Goal: Transaction & Acquisition: Purchase product/service

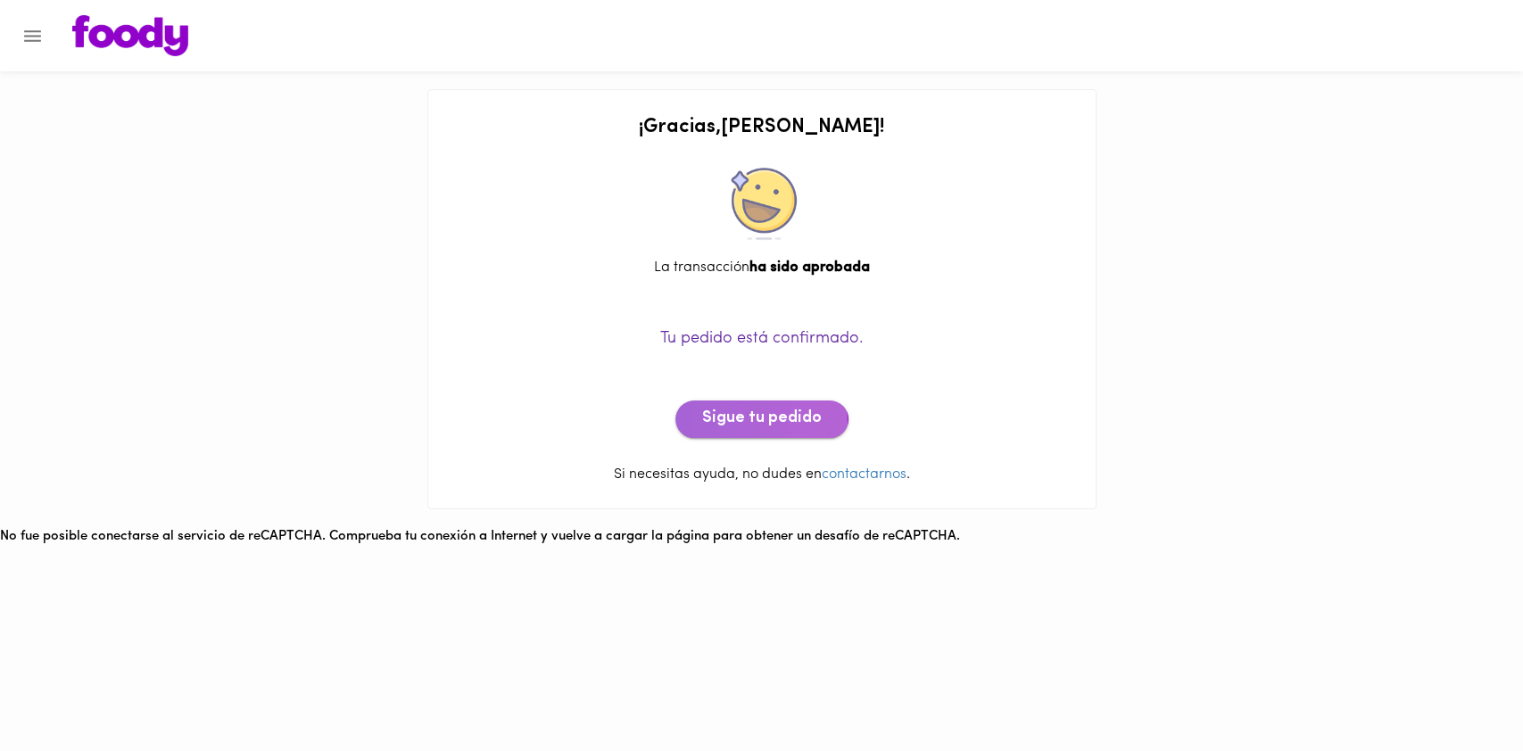
click at [737, 426] on span "Sigue tu pedido" at bounding box center [762, 420] width 120 height 20
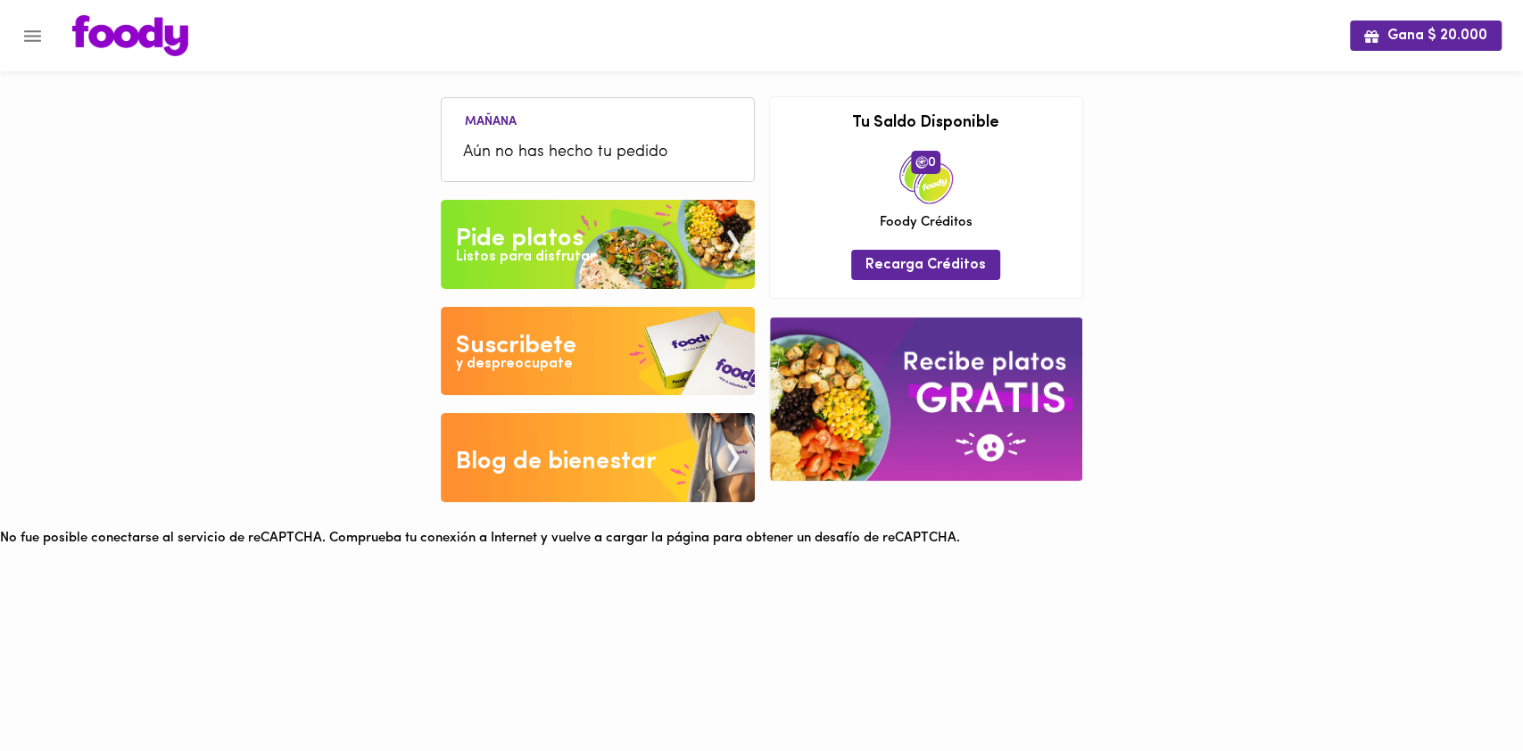
click at [614, 261] on img at bounding box center [598, 244] width 314 height 89
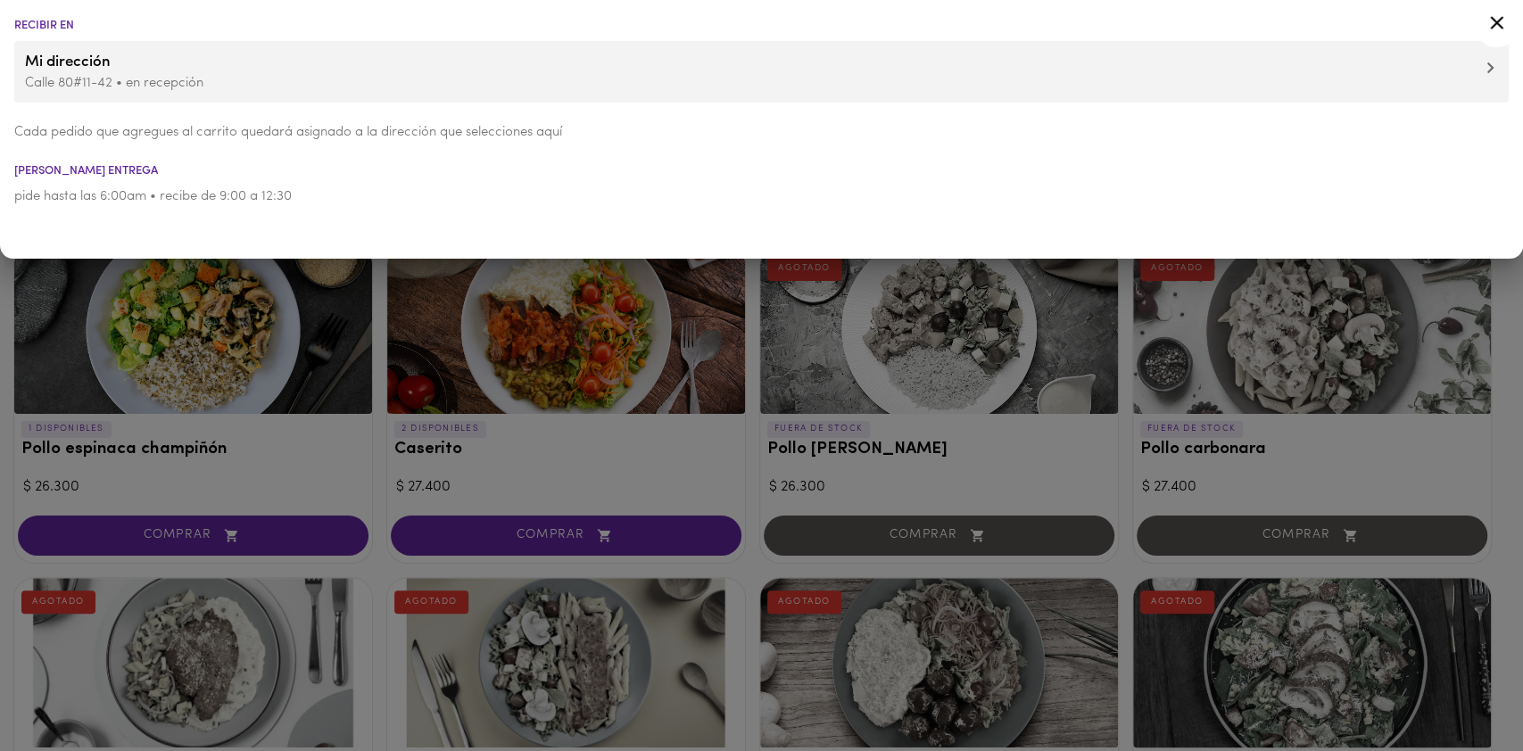
click at [698, 186] on li "pide hasta las 6:00am • recibe de 9:00 a 12:30" at bounding box center [761, 197] width 1523 height 40
click at [1501, 26] on icon at bounding box center [1496, 22] width 13 height 13
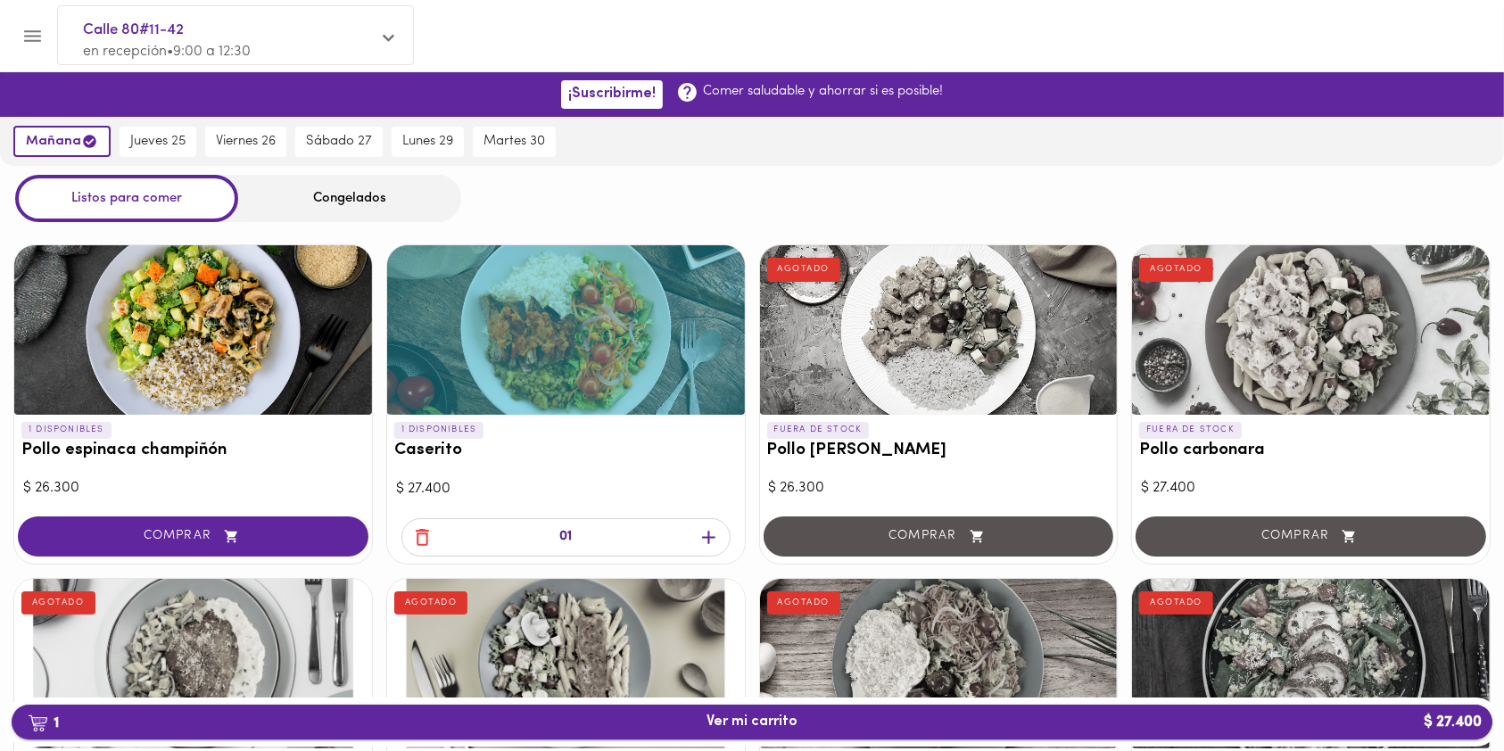
click at [708, 717] on span "1 Ver mi carrito $ 27.400" at bounding box center [752, 722] width 91 height 17
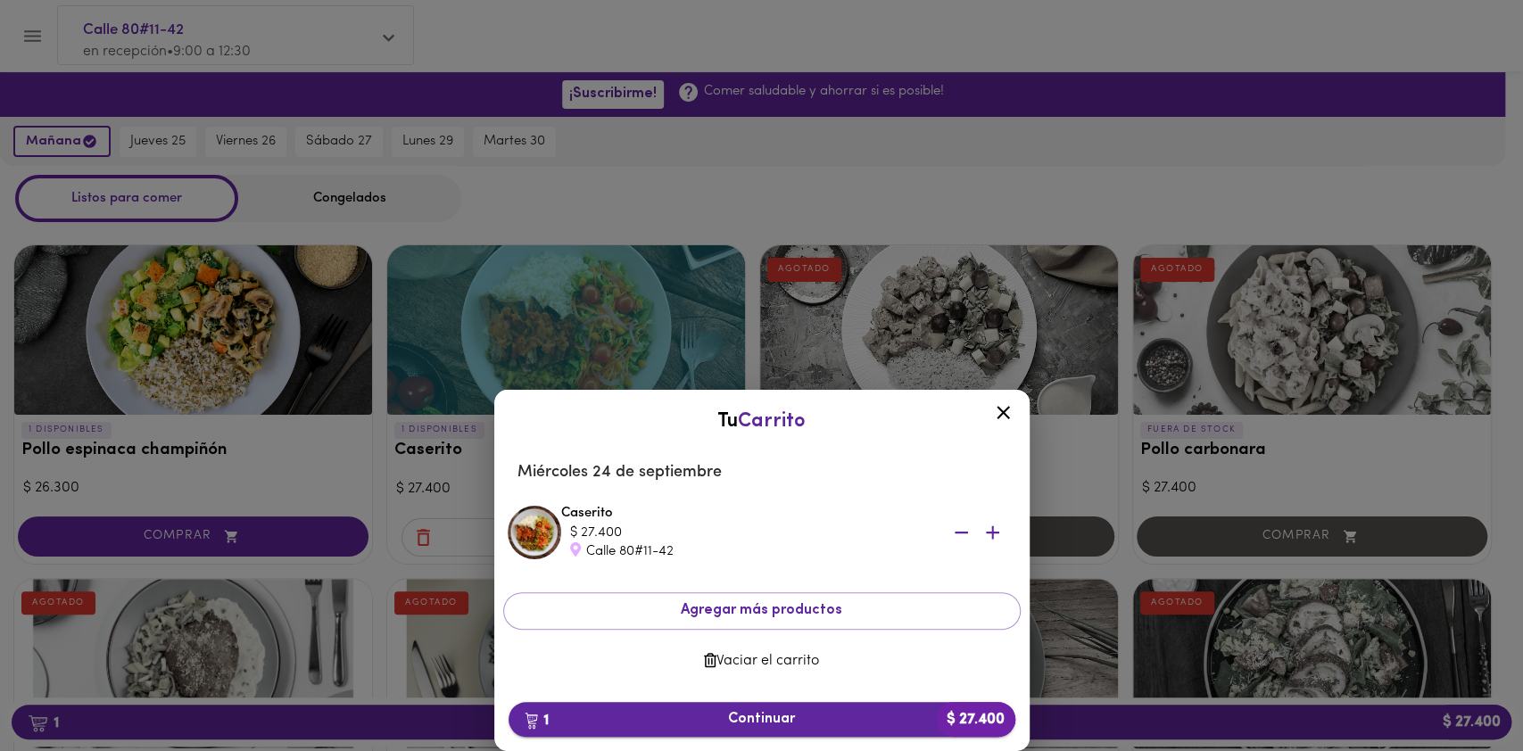
click at [728, 717] on span "1 Continuar $ 27.400" at bounding box center [762, 719] width 478 height 17
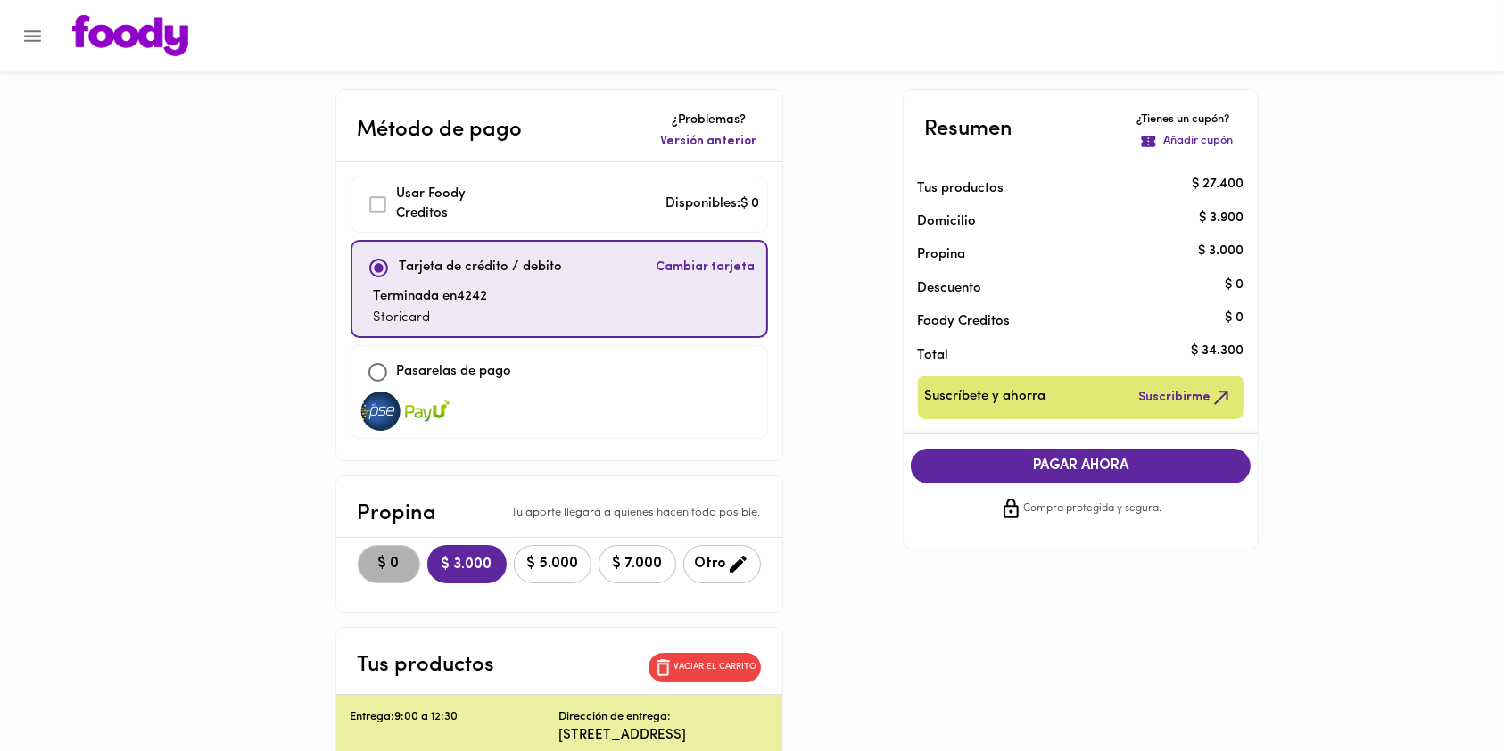
click at [379, 557] on span "$ 0" at bounding box center [388, 564] width 39 height 17
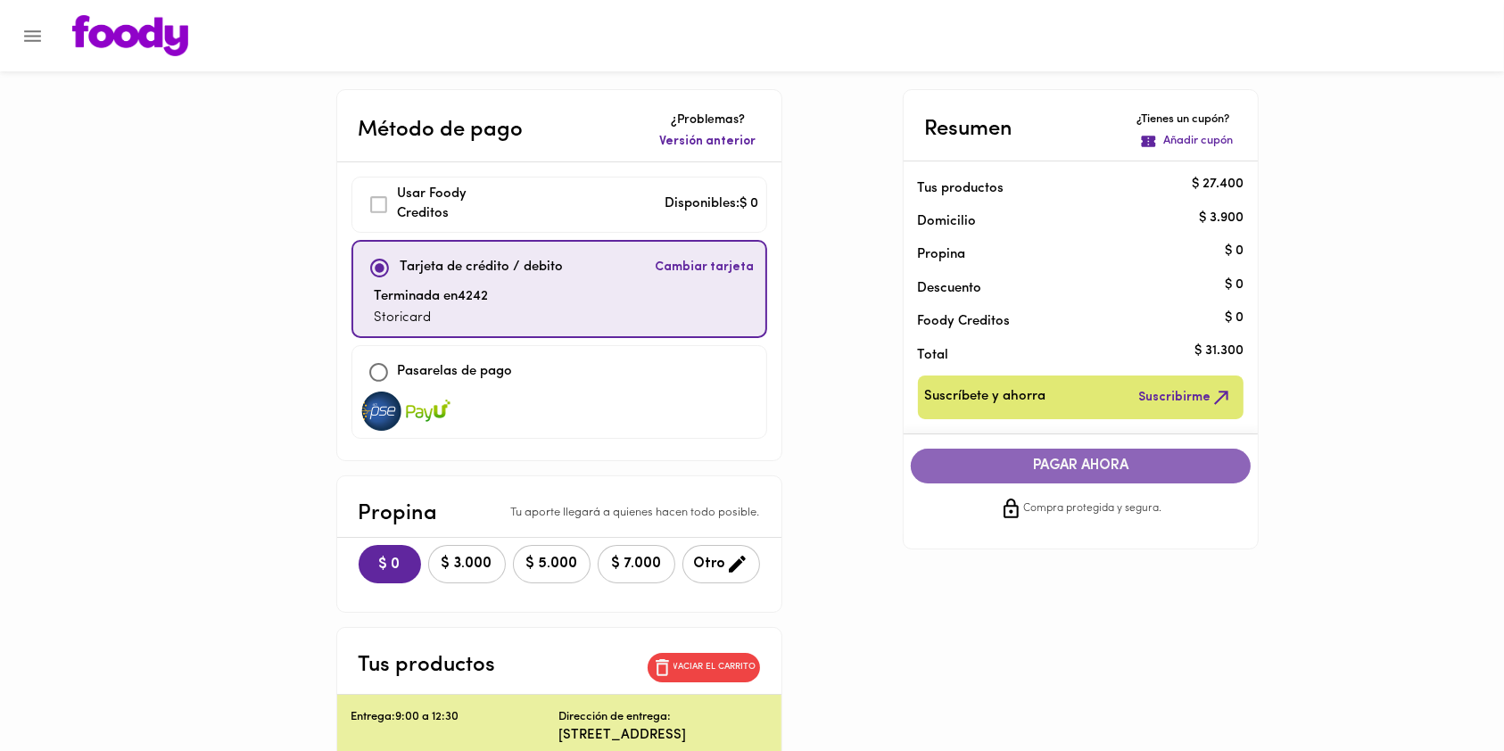
click at [1047, 460] on span "PAGAR AHORA" at bounding box center [1081, 466] width 305 height 17
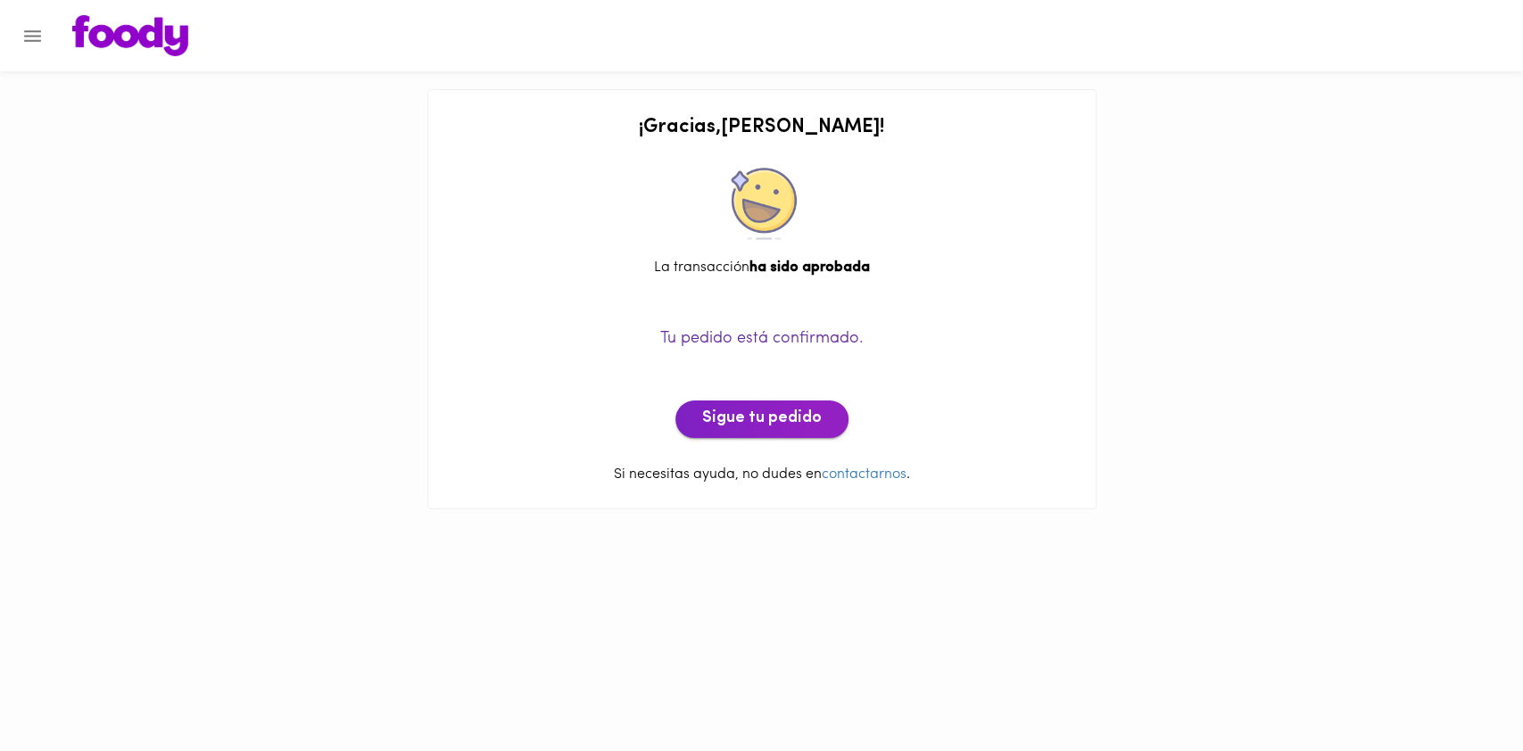
click at [741, 414] on span "Sigue tu pedido" at bounding box center [762, 420] width 120 height 20
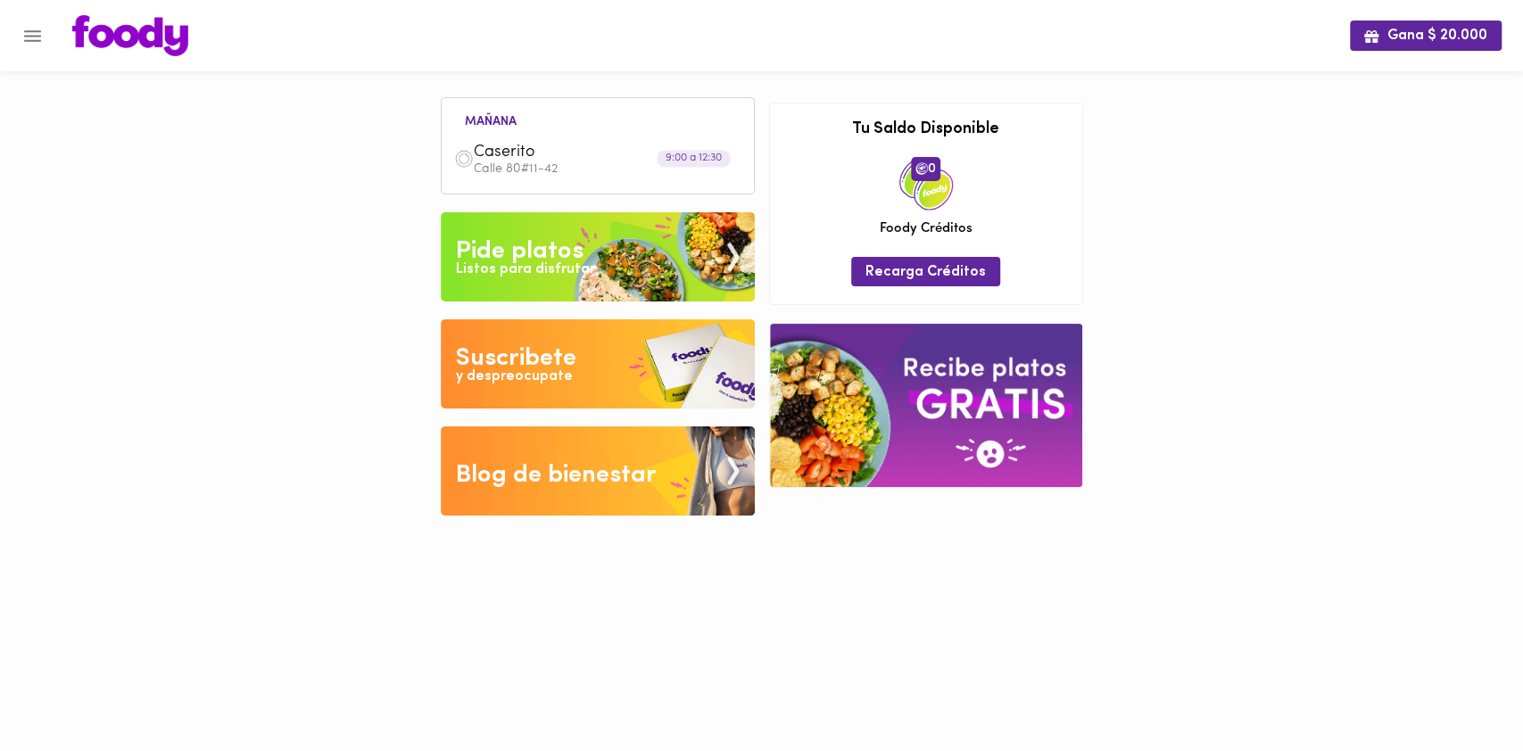
click at [581, 250] on div "Pide platos" at bounding box center [520, 252] width 128 height 36
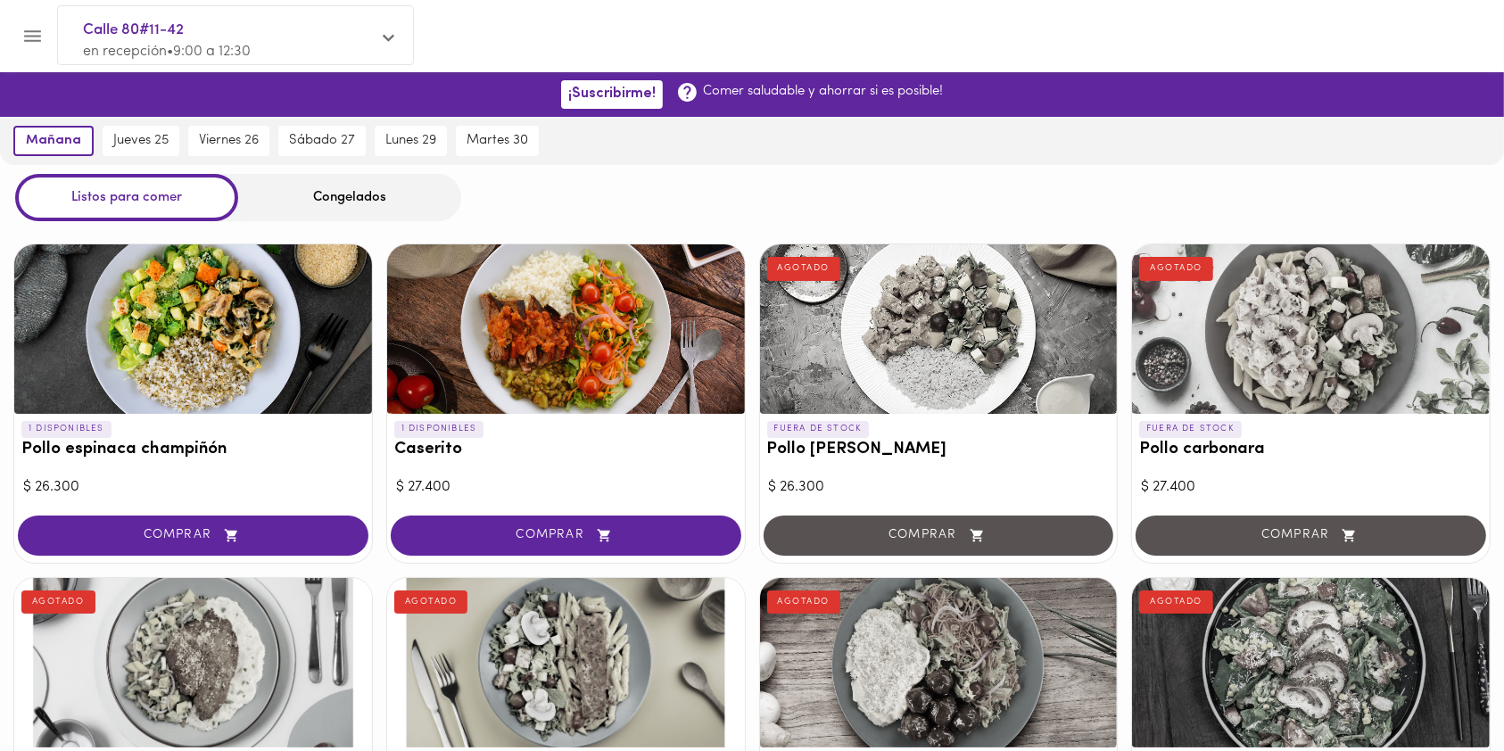
click at [313, 194] on div "Congelados" at bounding box center [349, 197] width 223 height 47
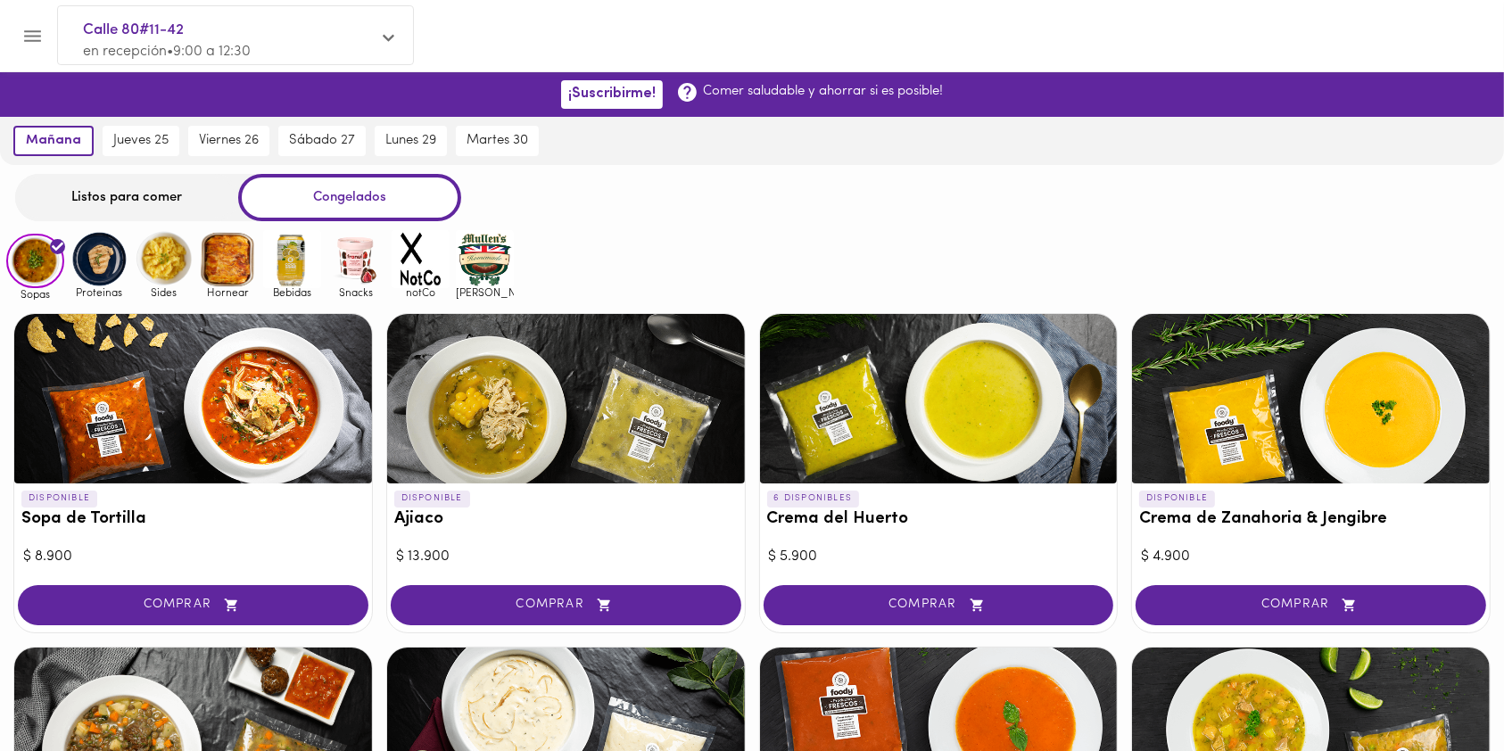
click at [490, 273] on img at bounding box center [485, 259] width 58 height 58
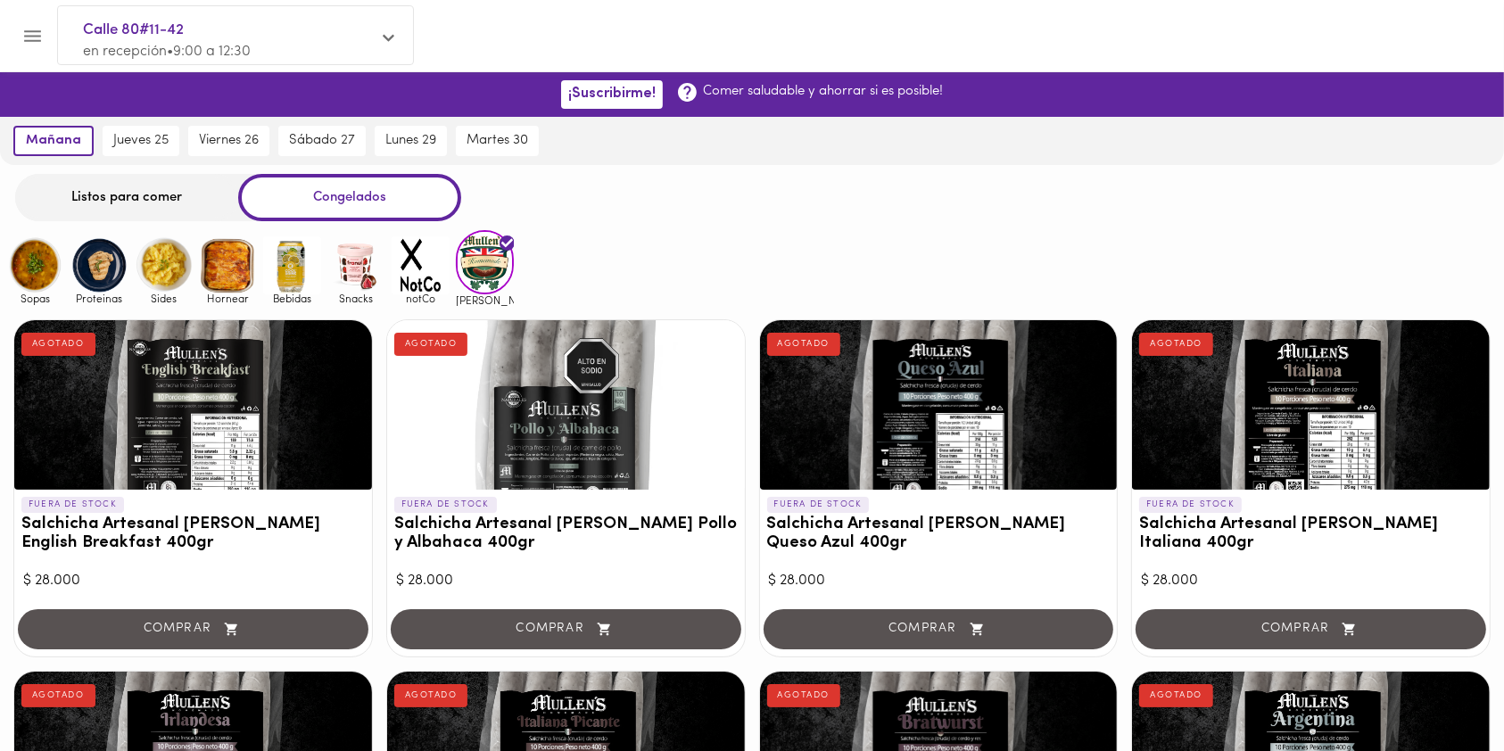
click at [427, 263] on img at bounding box center [421, 265] width 58 height 58
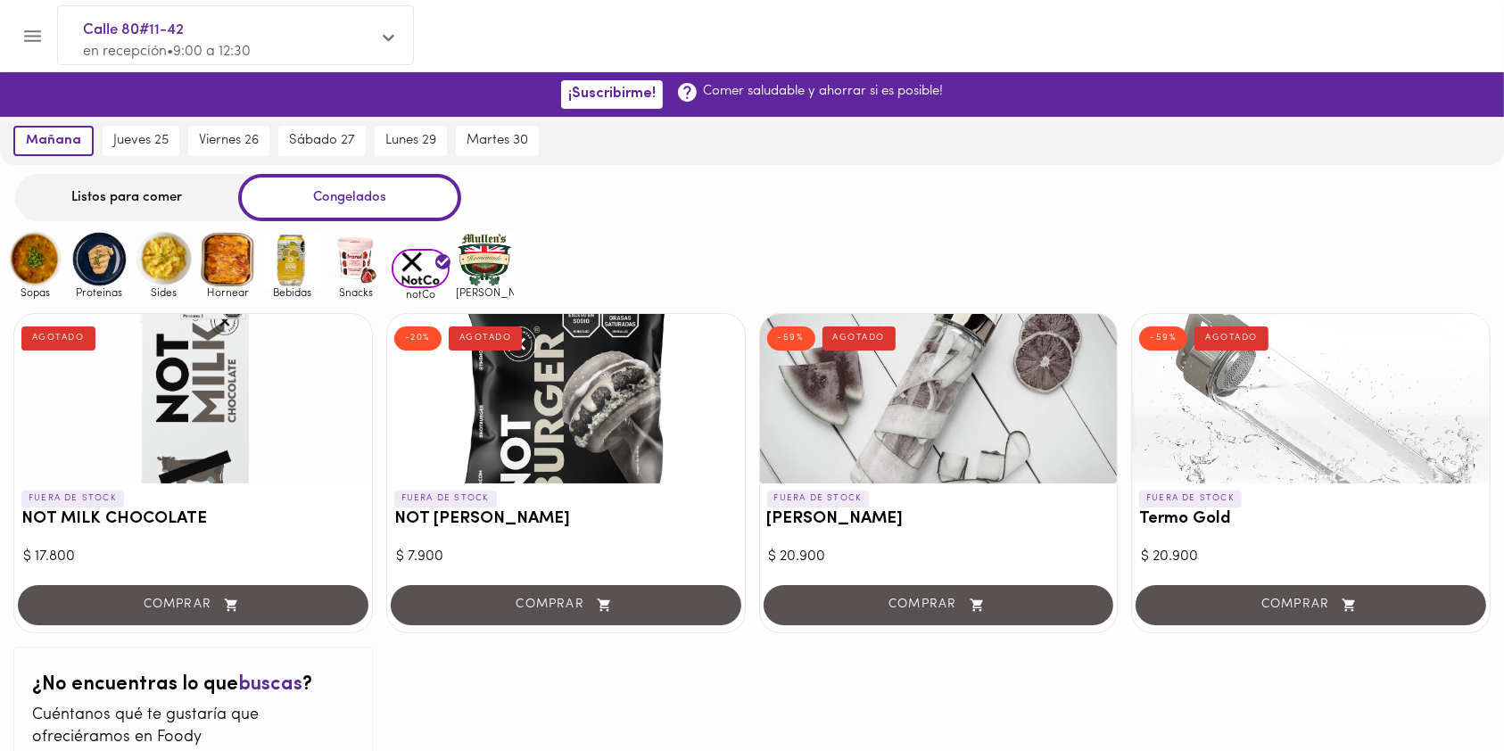
click at [352, 273] on img at bounding box center [356, 259] width 58 height 58
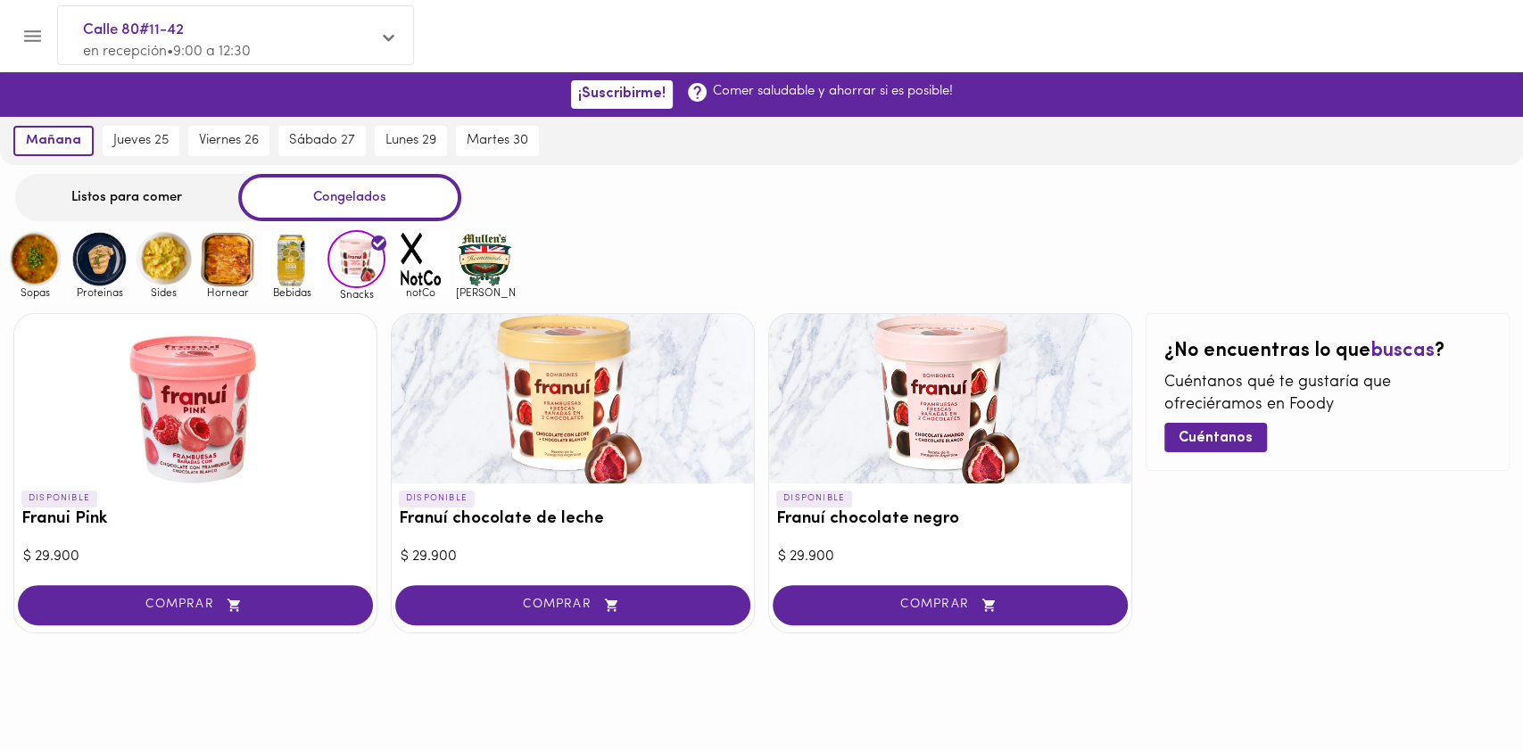
click at [220, 278] on img at bounding box center [228, 259] width 58 height 58
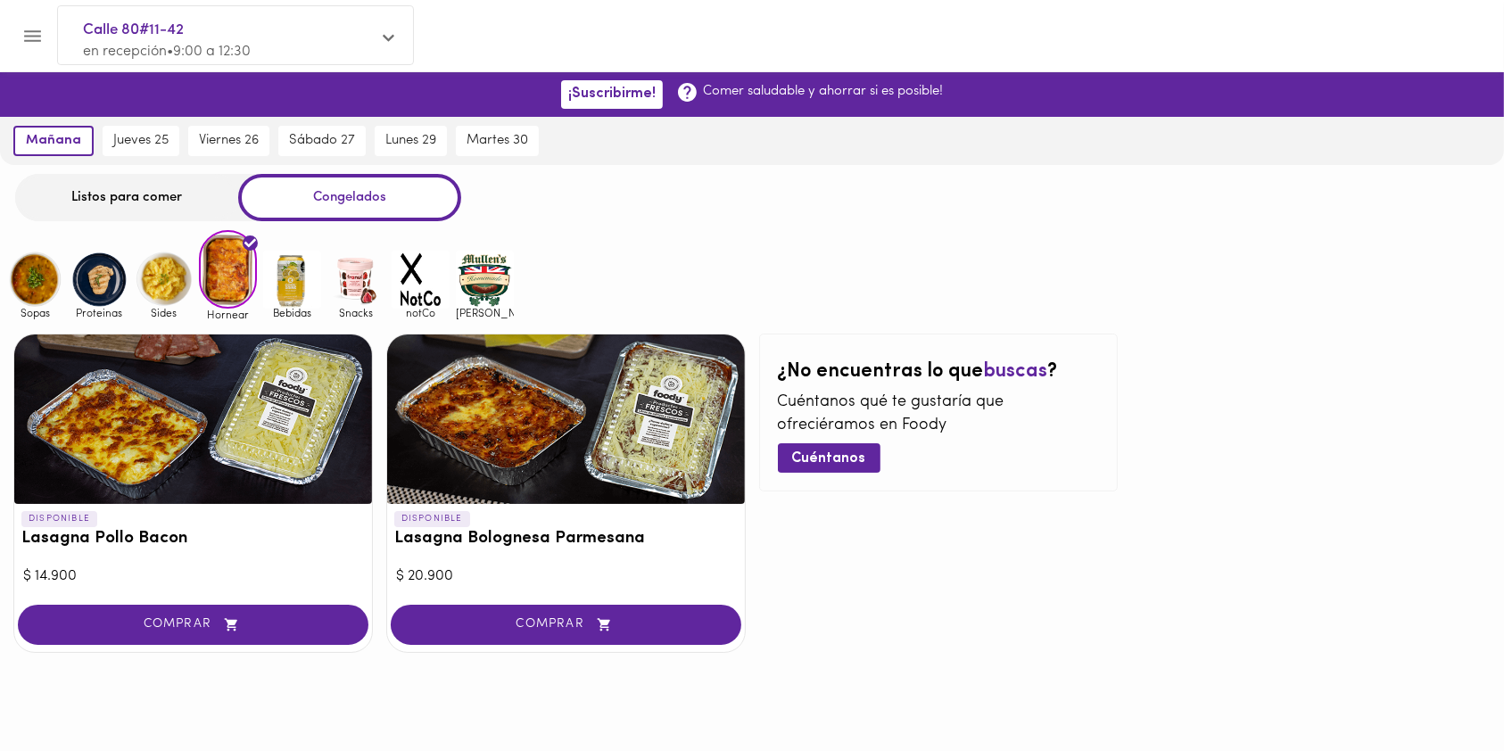
click at [171, 284] on img at bounding box center [164, 280] width 58 height 58
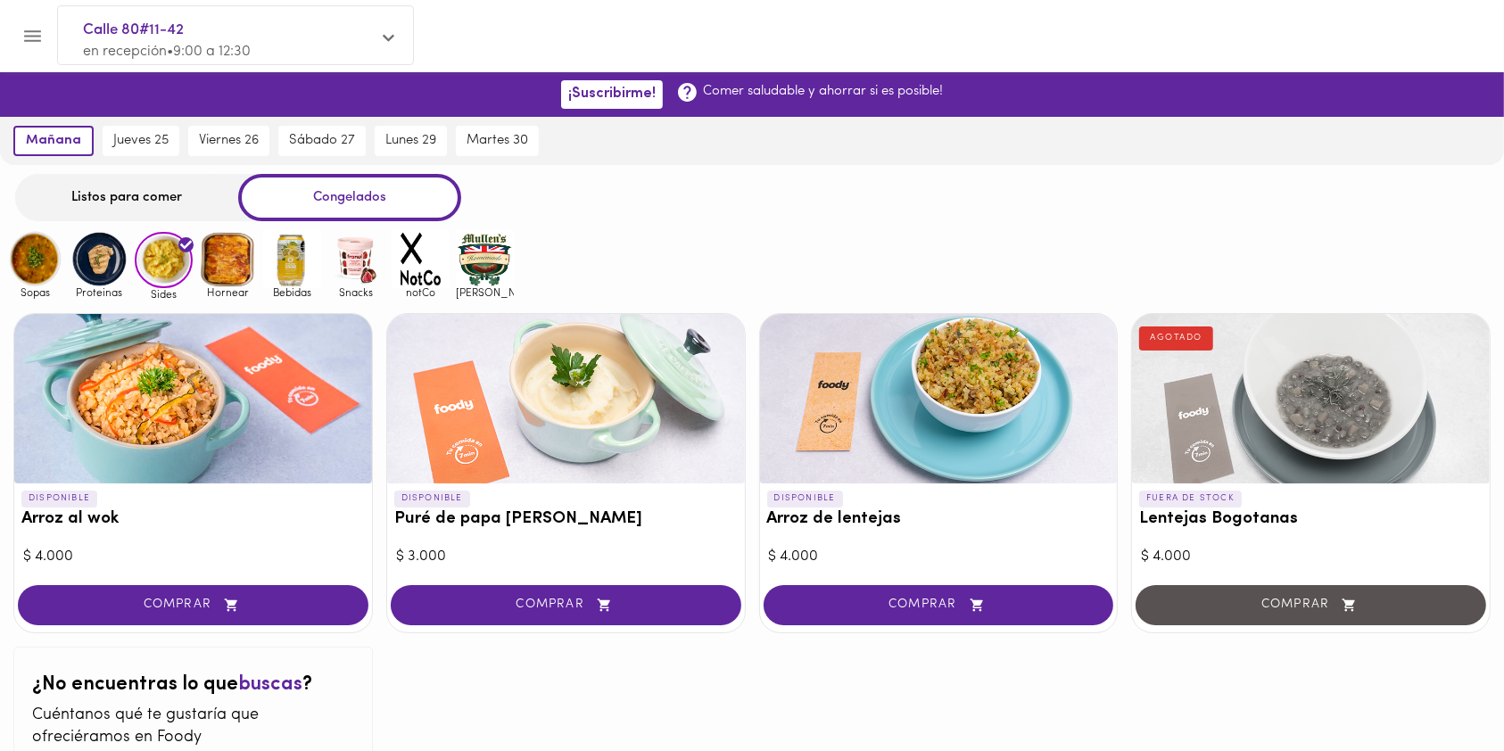
click at [162, 251] on img at bounding box center [164, 260] width 58 height 57
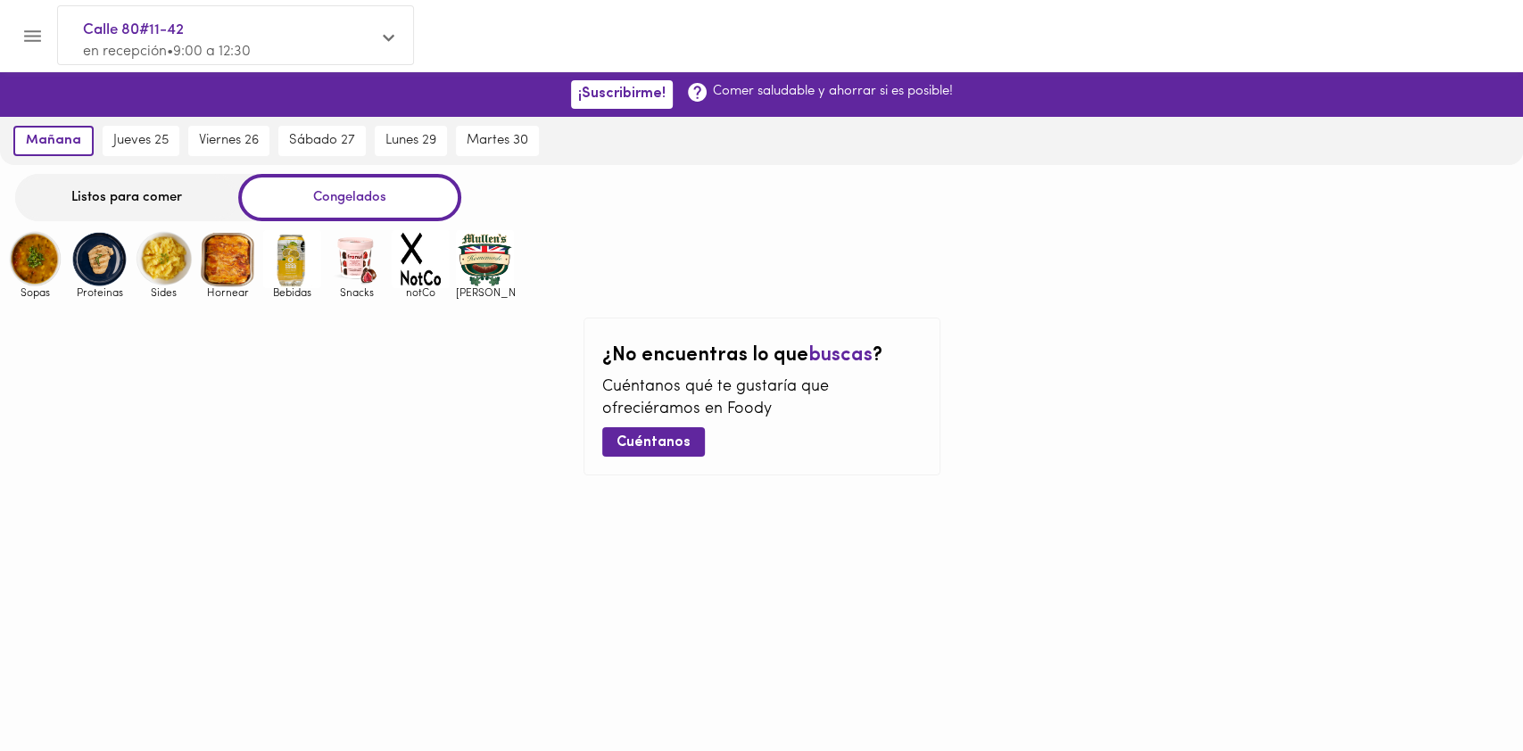
click at [108, 259] on img at bounding box center [99, 259] width 58 height 58
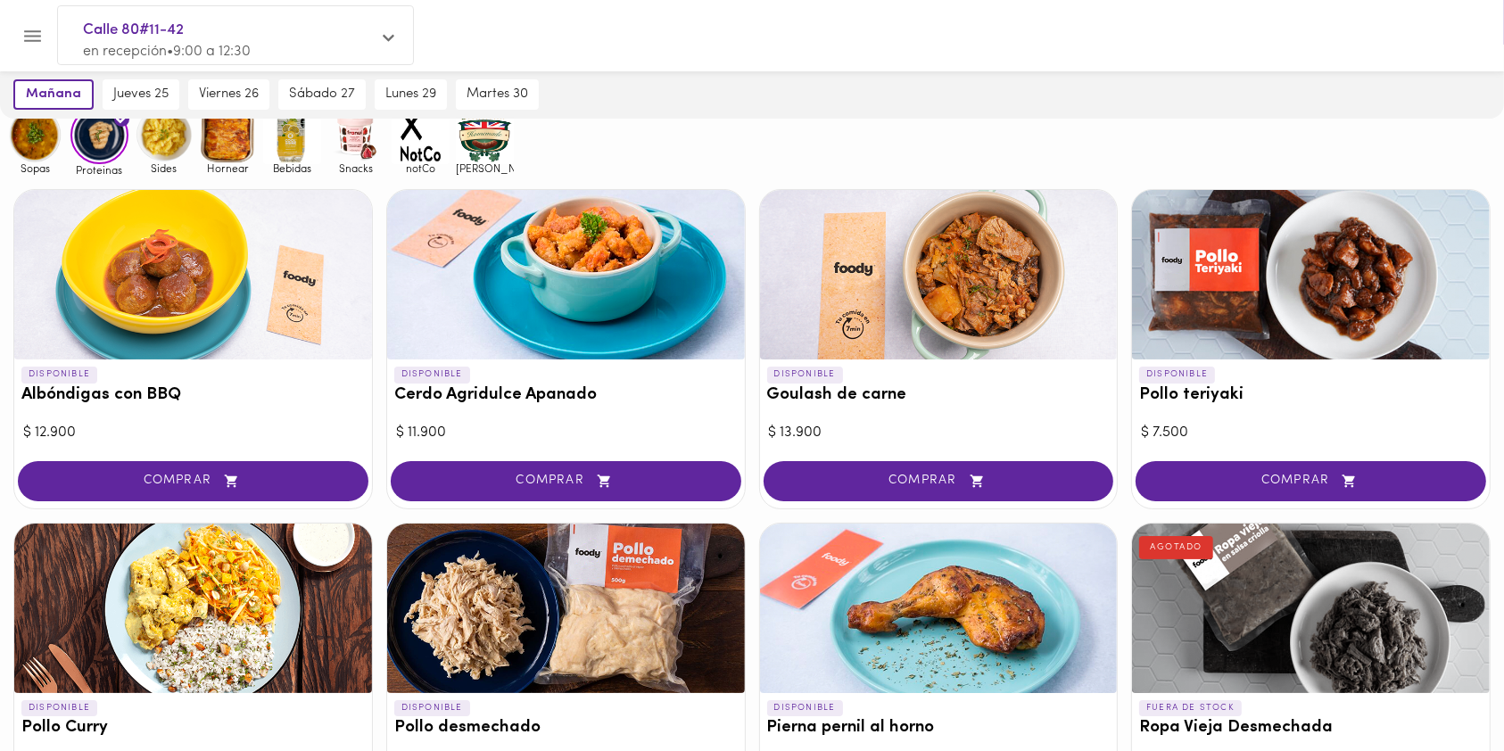
scroll to position [119, 0]
